Goal: Register for event/course

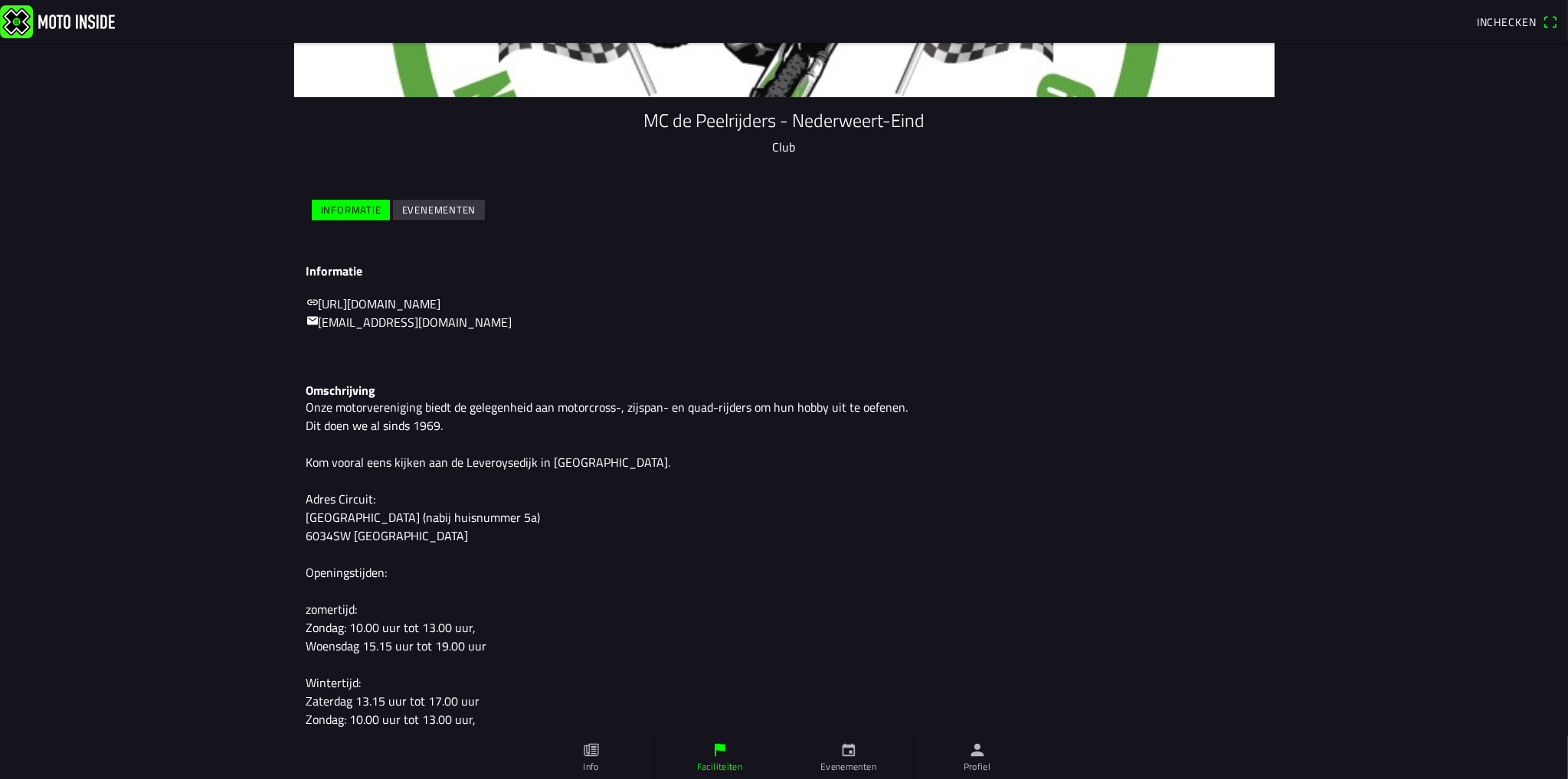
scroll to position [184, 0]
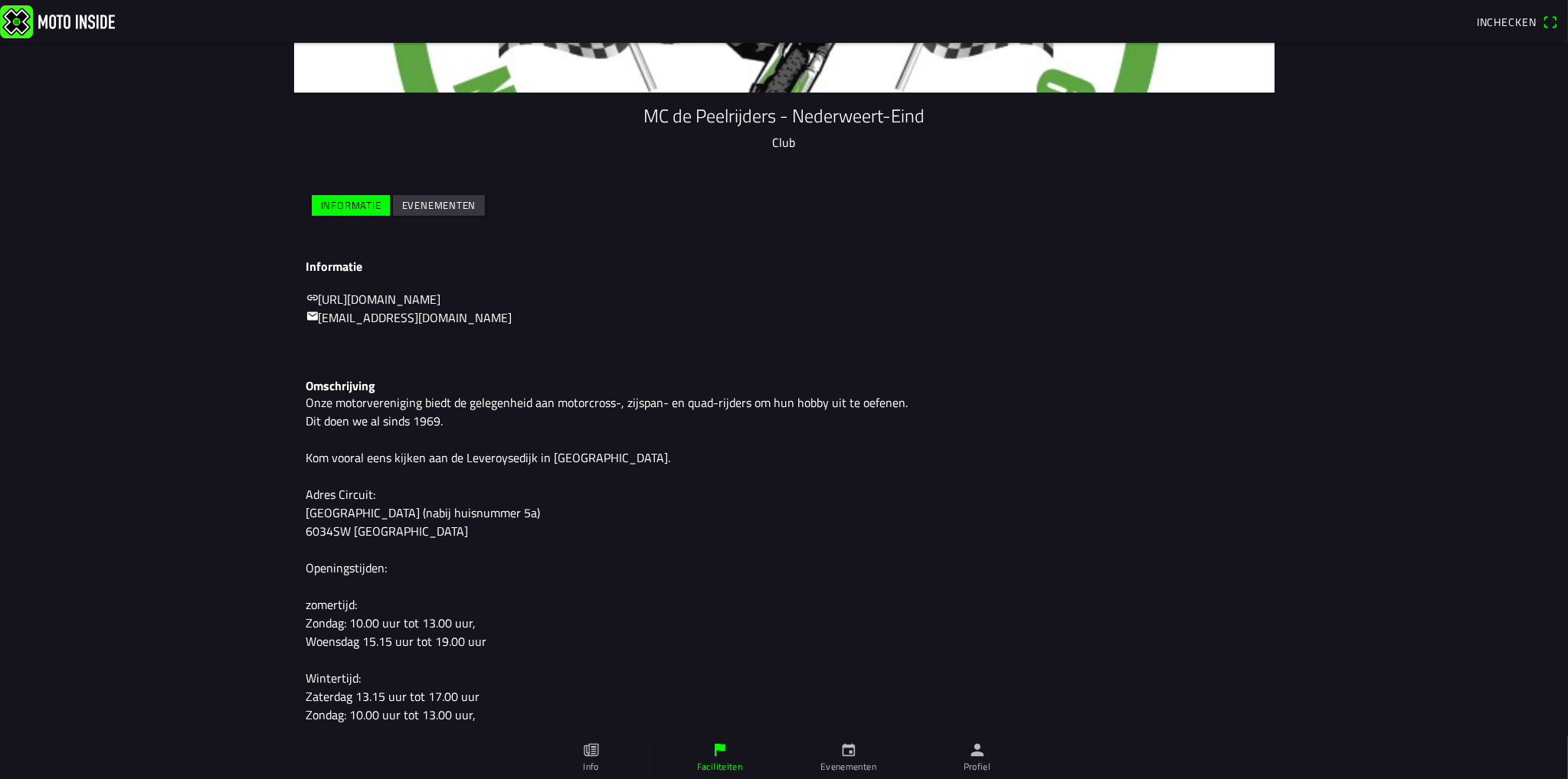
click at [858, 752] on link "Evenementen" at bounding box center [848, 758] width 129 height 43
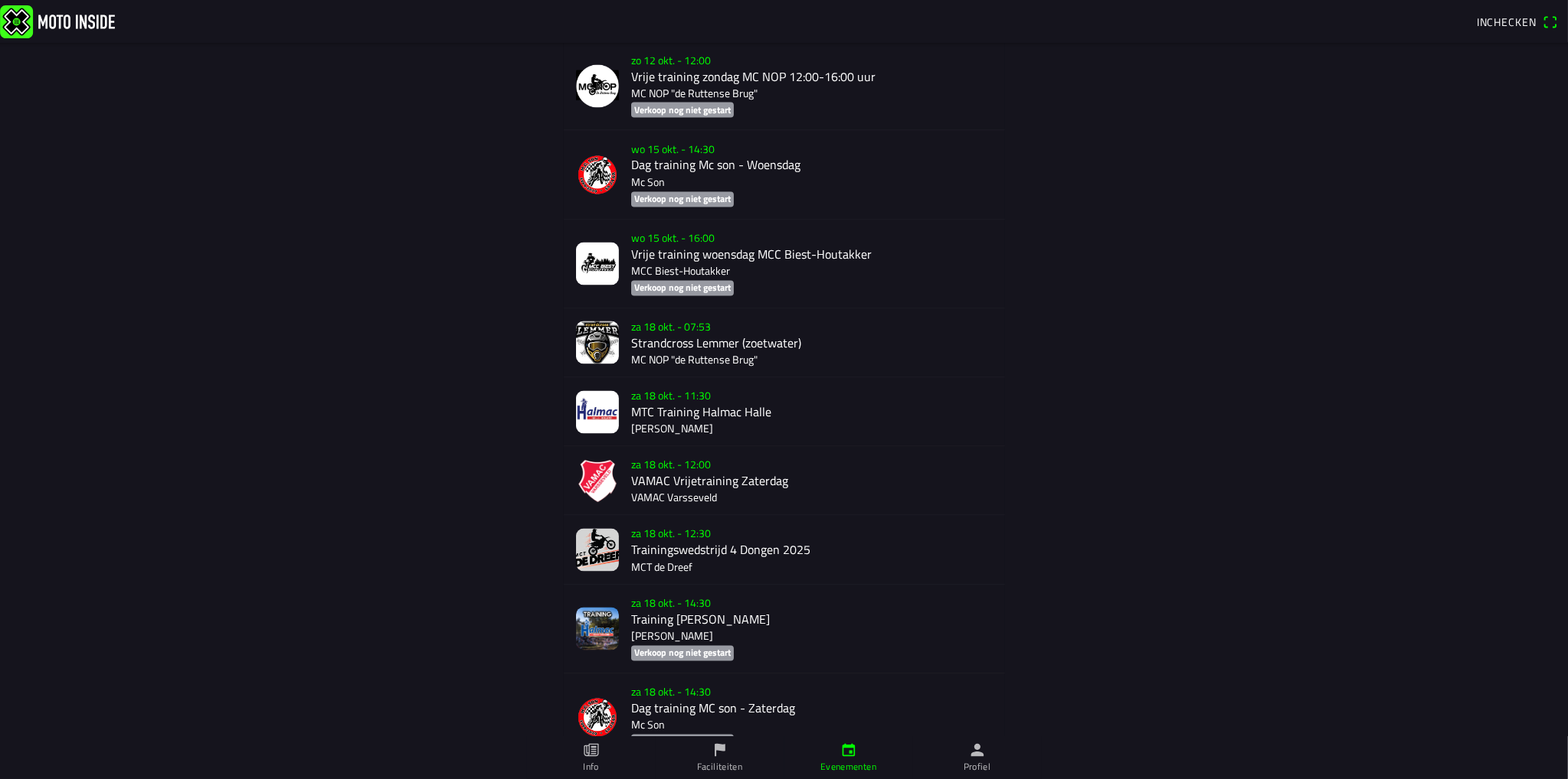
scroll to position [3802, 0]
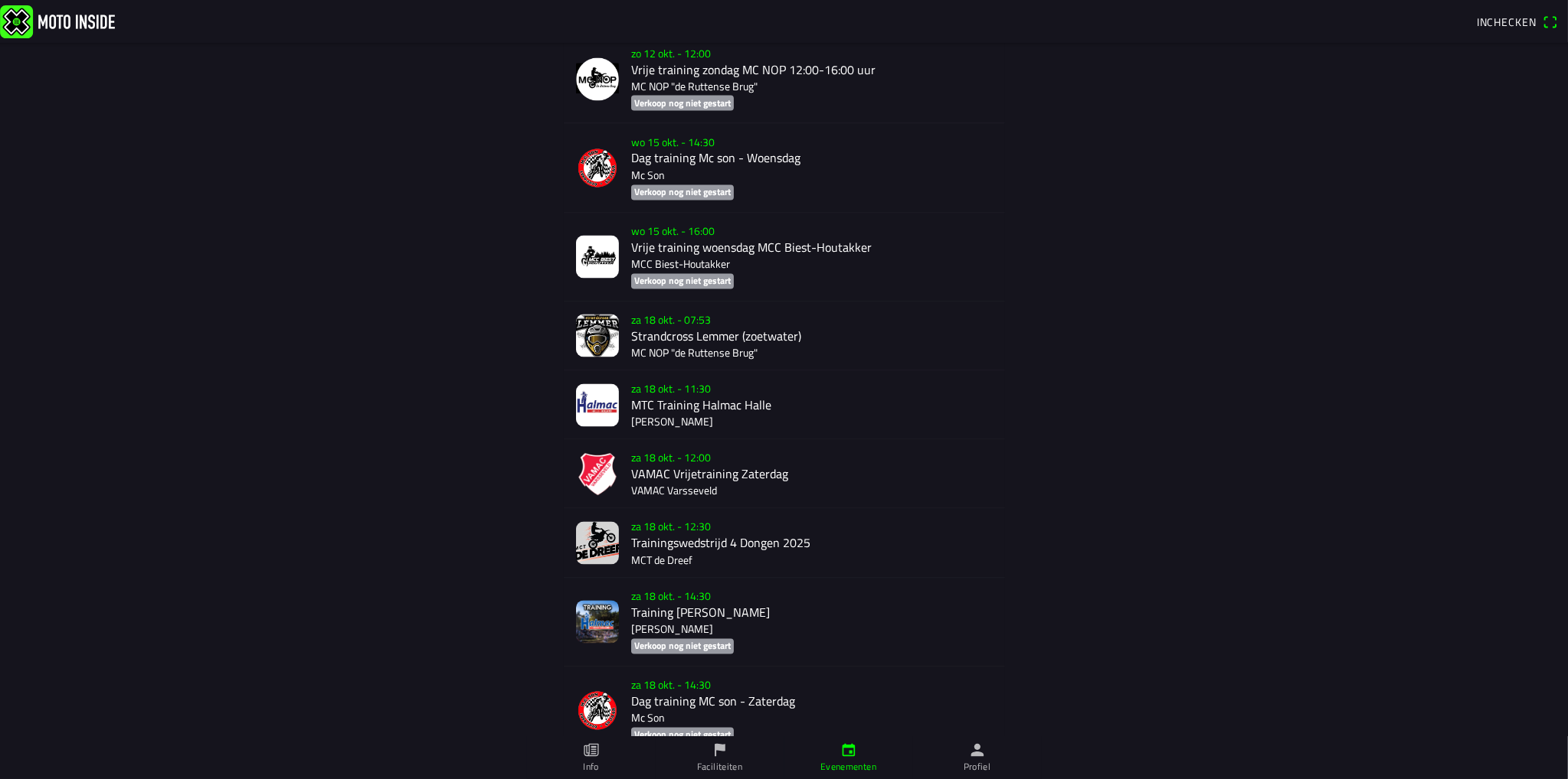
click at [665, 344] on div "[DATE] 07:53 Strandcross Lemmer (zoetwater) MC NOP "de Ruttense Brug"" at bounding box center [812, 336] width 361 height 69
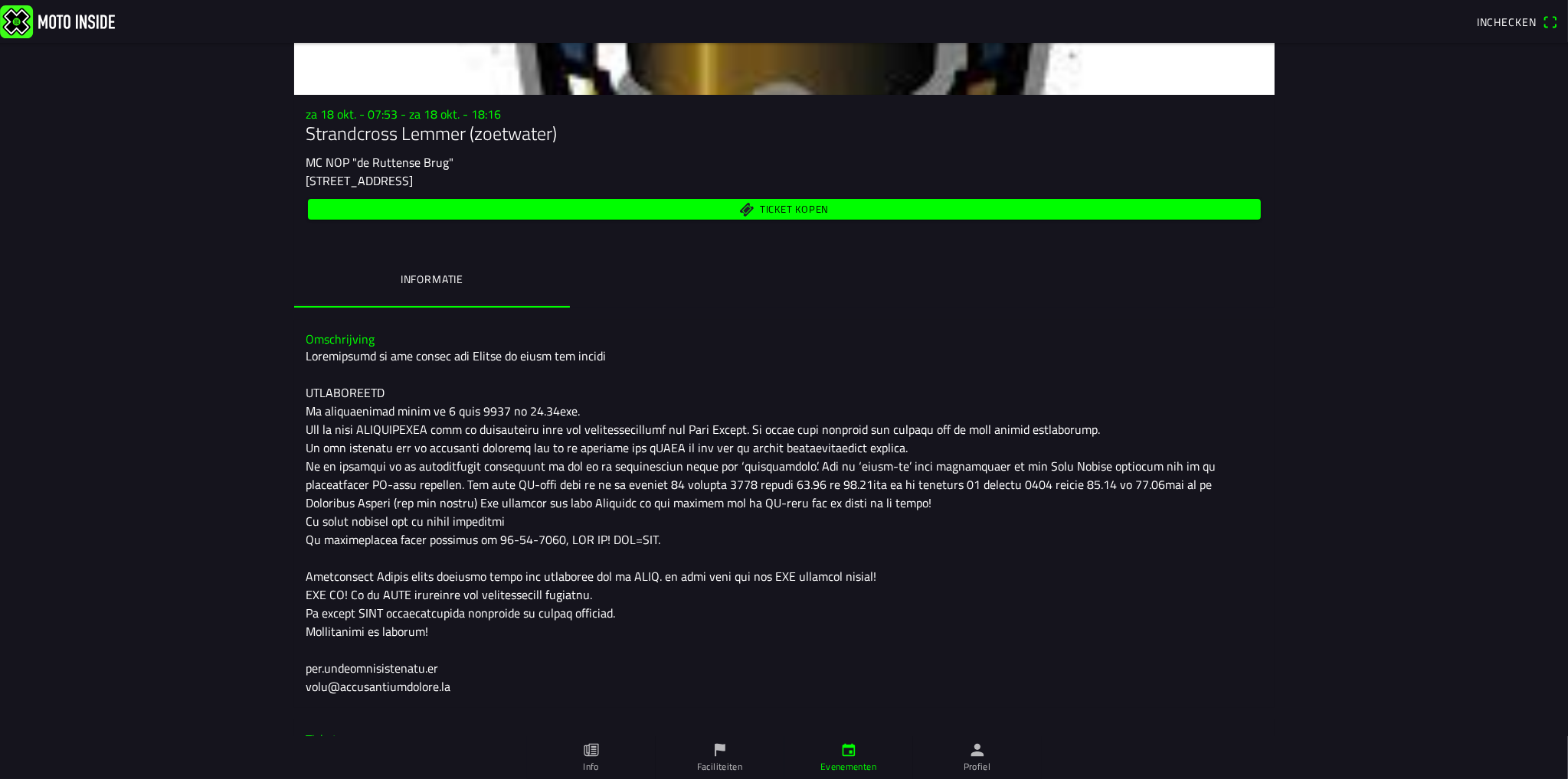
scroll to position [229, 0]
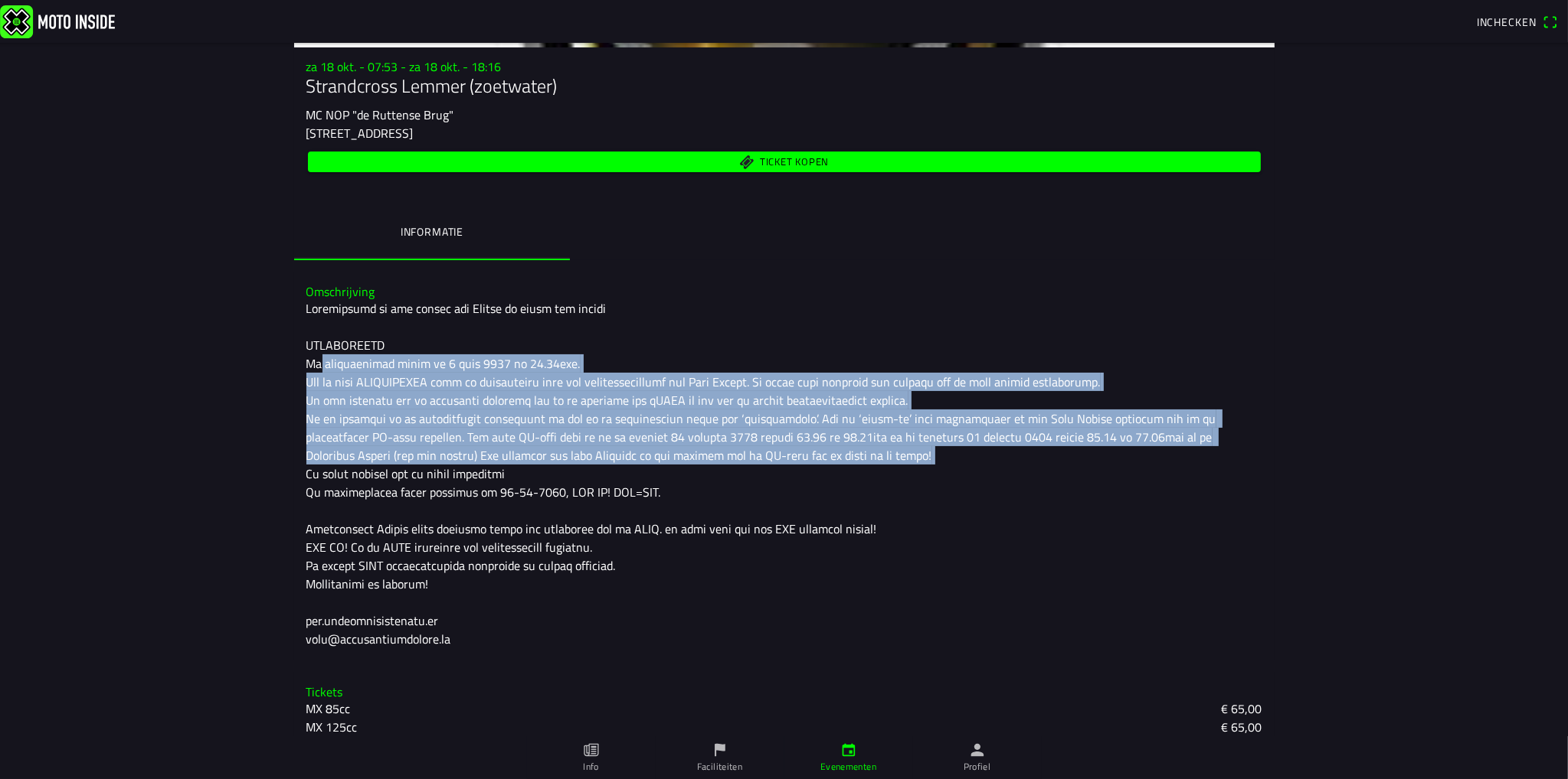
drag, startPoint x: 307, startPoint y: 357, endPoint x: 872, endPoint y: 461, distance: 574.5
click at [860, 456] on div at bounding box center [784, 474] width 956 height 349
click at [499, 366] on div at bounding box center [784, 474] width 956 height 349
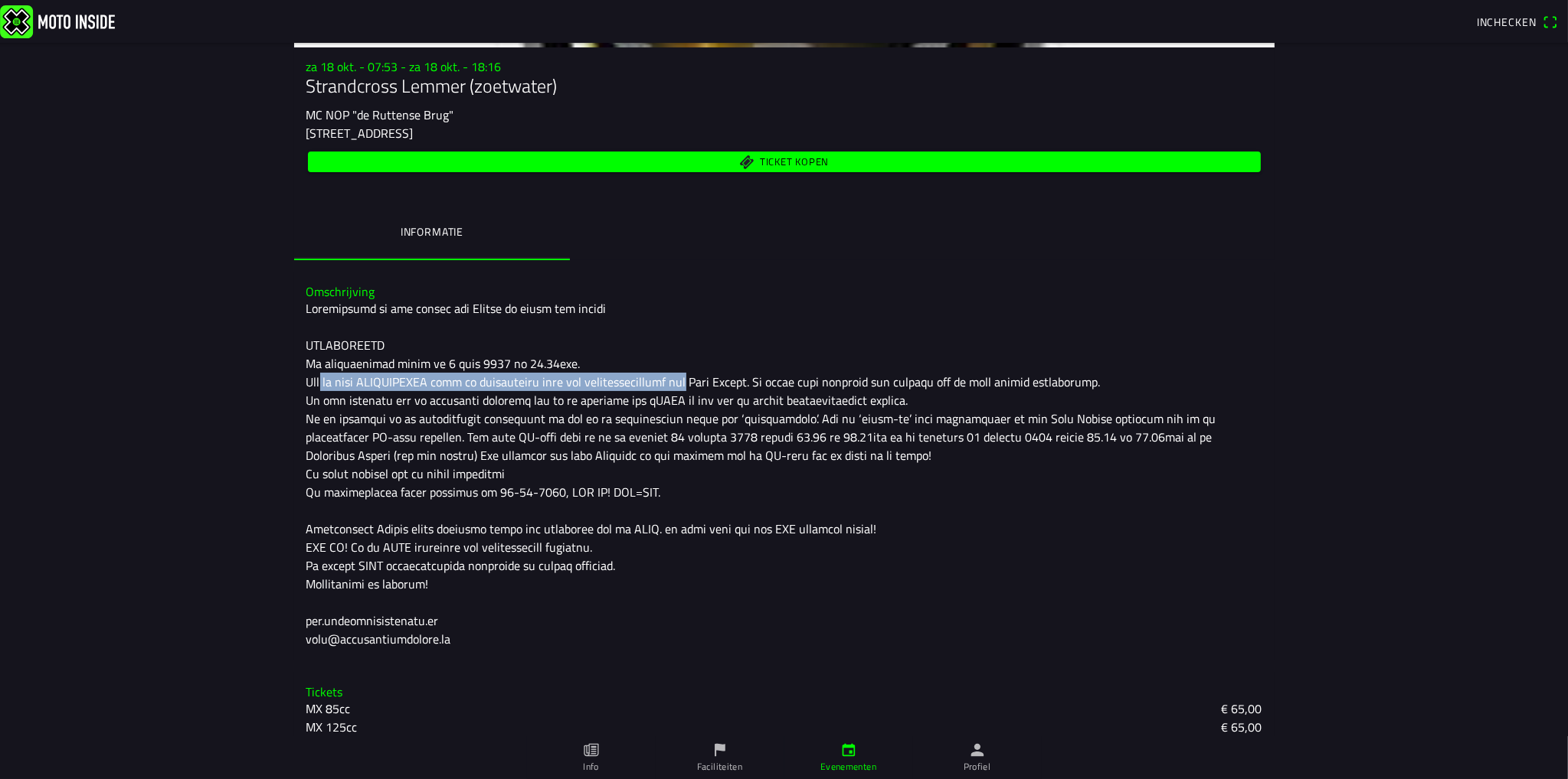
drag, startPoint x: 320, startPoint y: 383, endPoint x: 679, endPoint y: 388, distance: 359.0
click at [679, 388] on div at bounding box center [784, 474] width 956 height 349
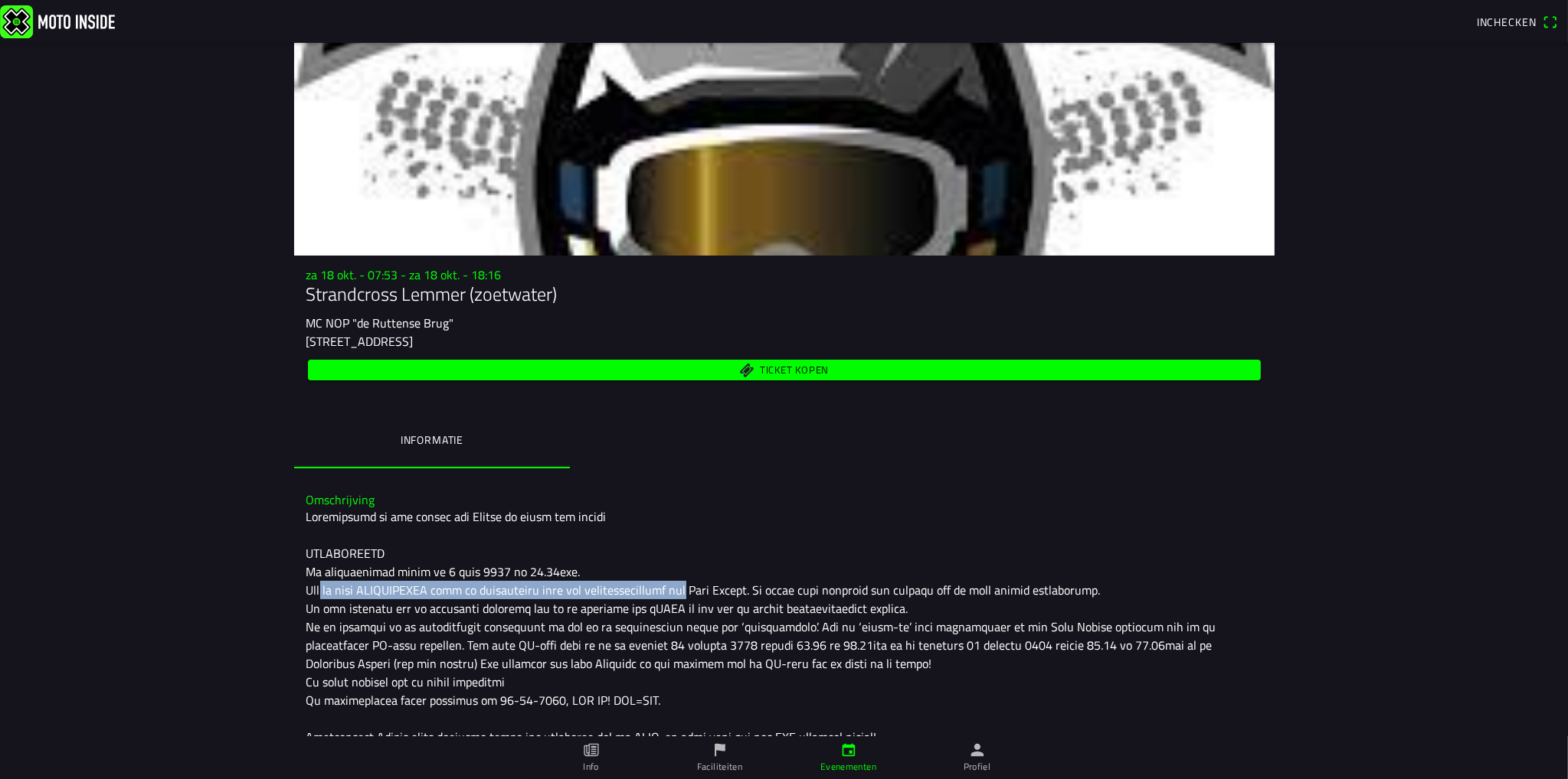
scroll to position [0, 0]
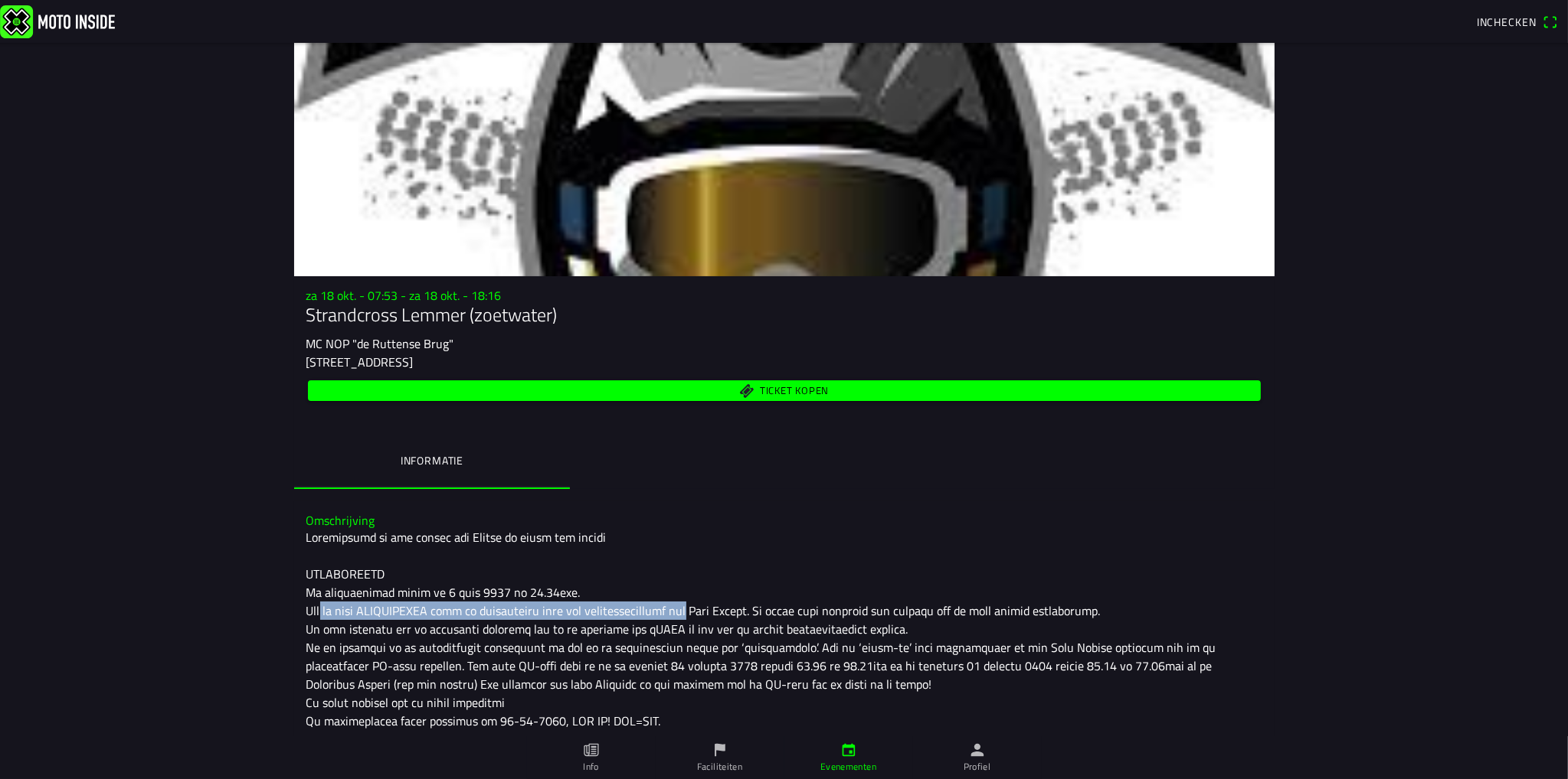
click at [759, 388] on span "Ticket kopen" at bounding box center [794, 391] width 69 height 10
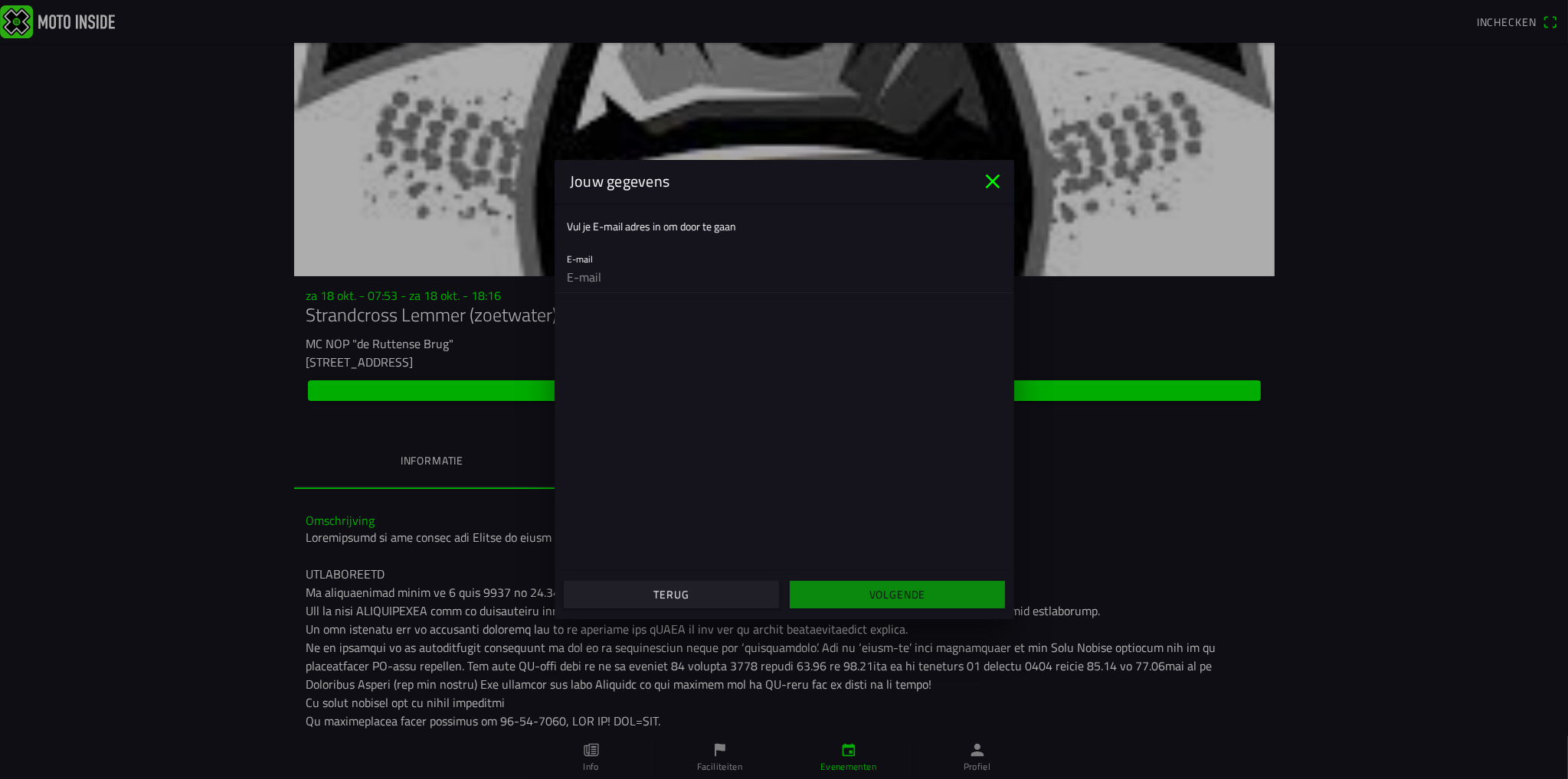
click at [990, 181] on icon "close" at bounding box center [993, 182] width 25 height 25
